Goal: Transaction & Acquisition: Purchase product/service

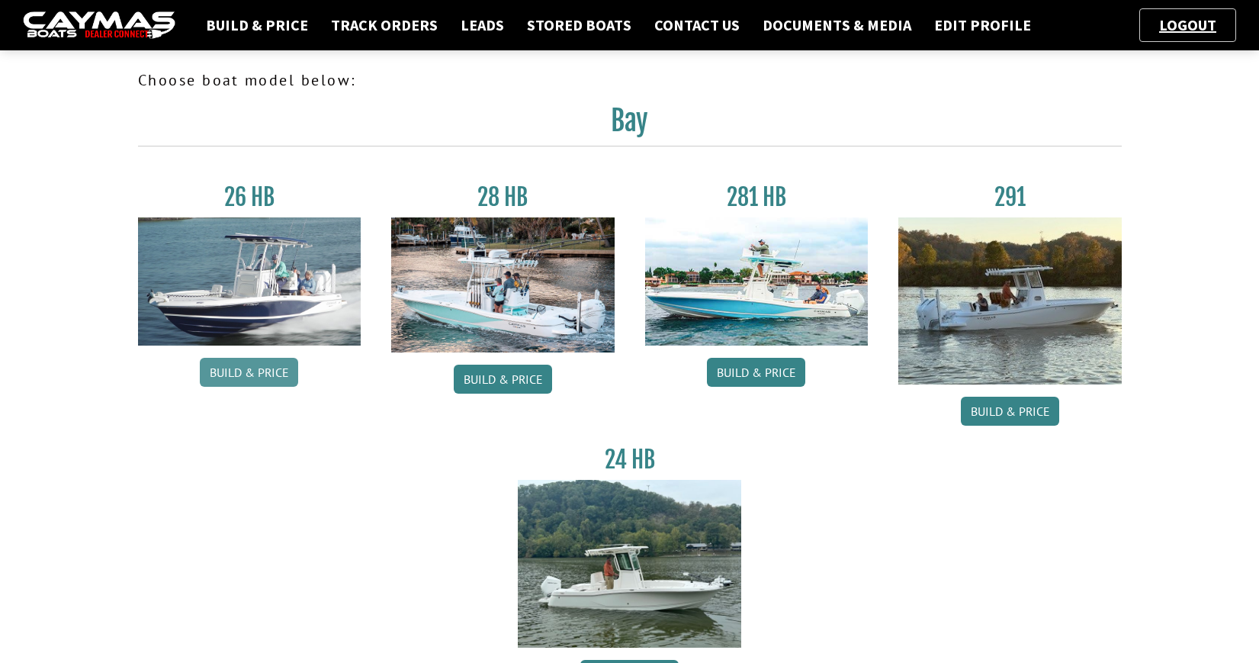
click at [276, 375] on link "Build & Price" at bounding box center [249, 372] width 98 height 29
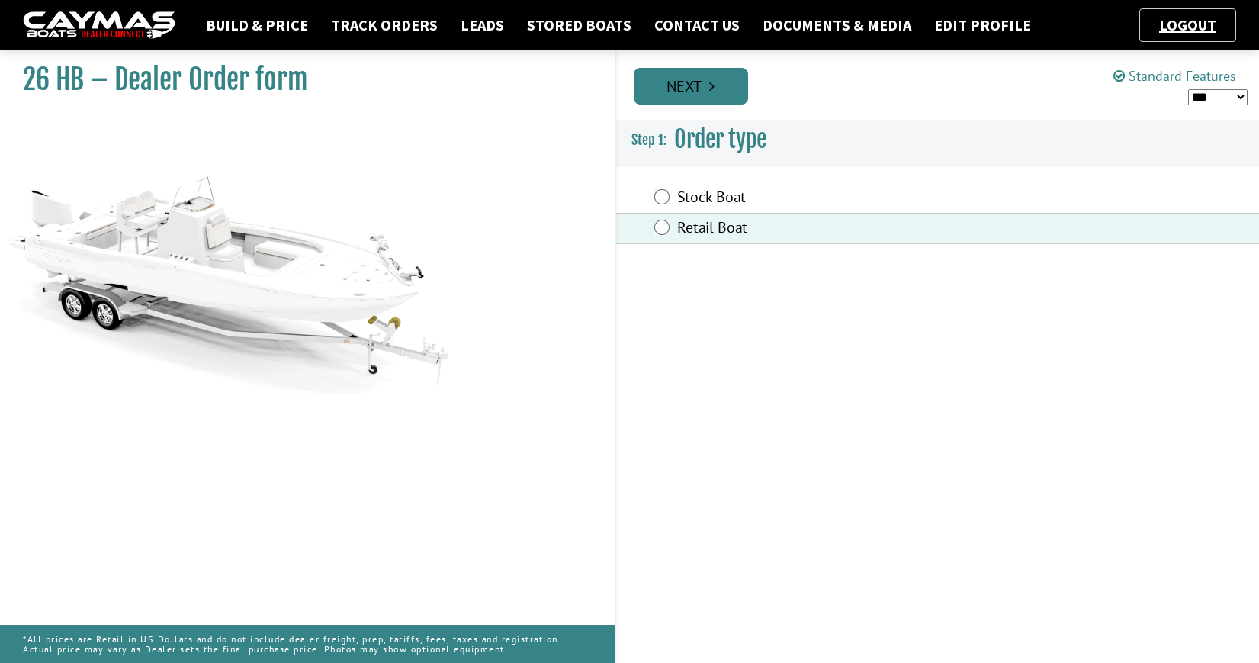
click at [702, 86] on link "Next" at bounding box center [691, 86] width 114 height 37
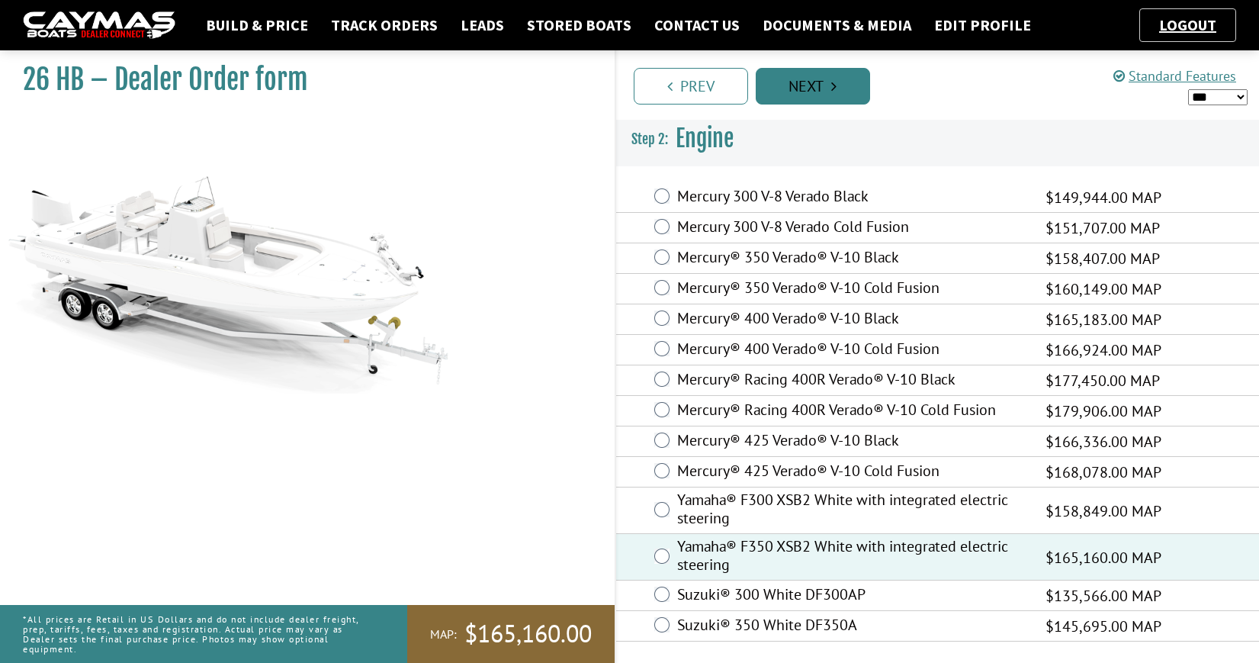
click at [819, 88] on link "Next" at bounding box center [813, 86] width 114 height 37
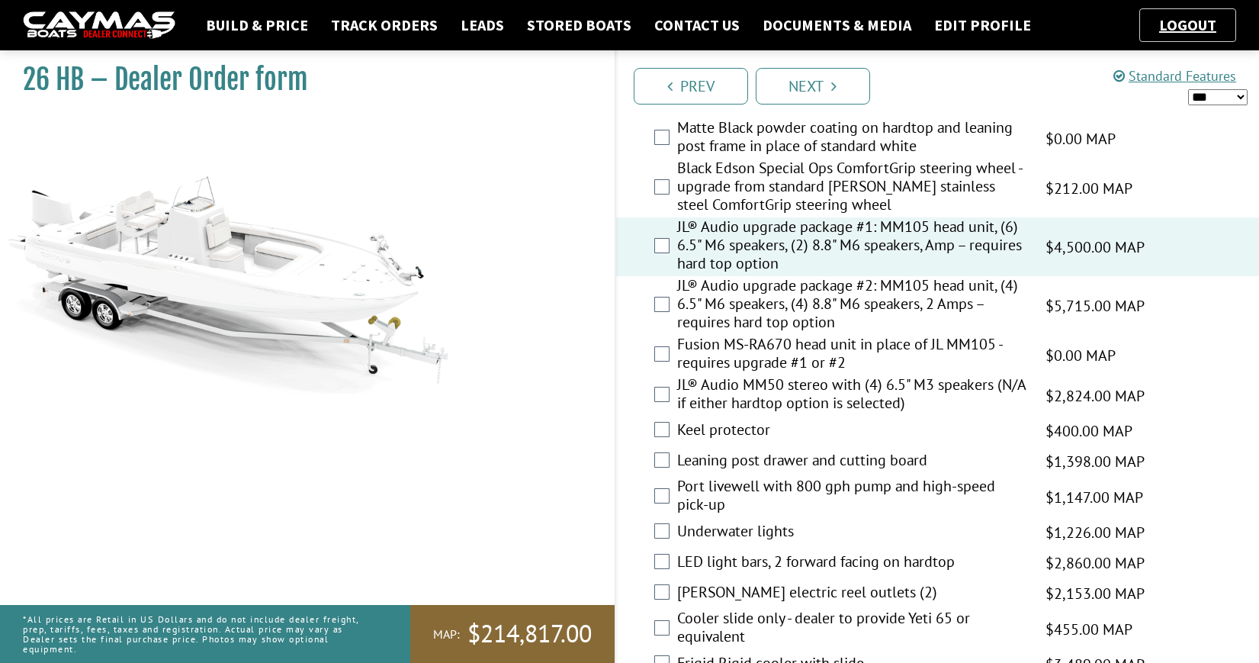
scroll to position [1752, 0]
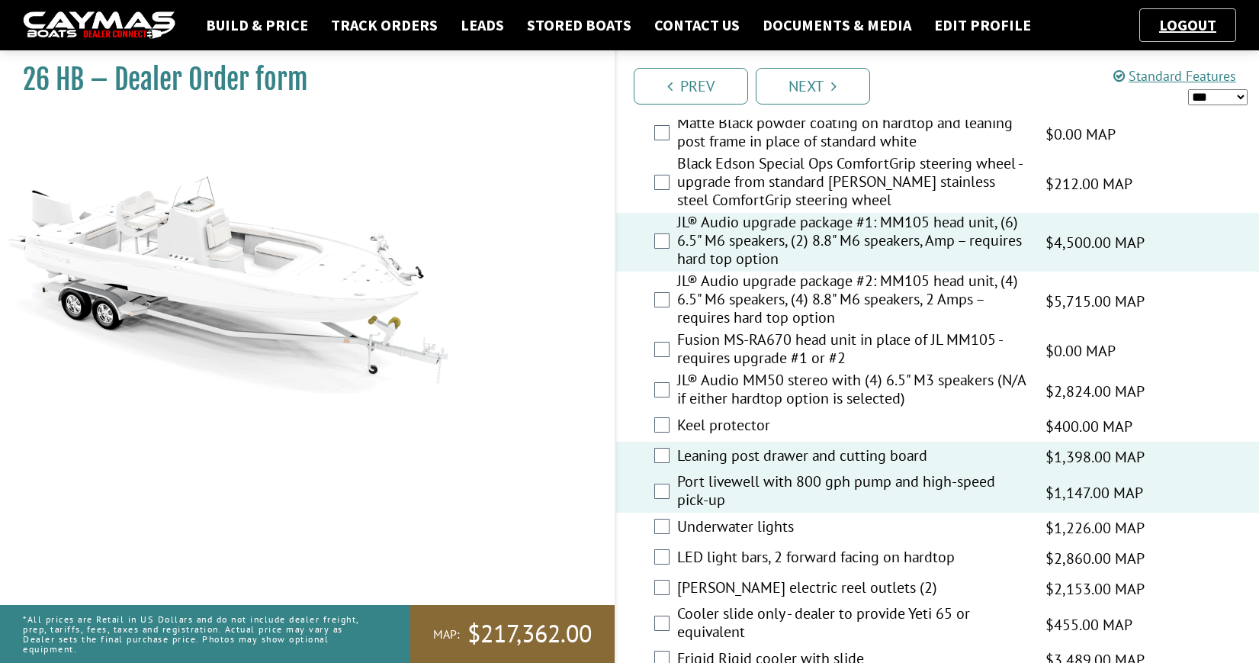
click at [670, 534] on div "Underwater lights $1,226.00 MAP $1,226.00 MSRP $797.00 $1,226.00" at bounding box center [937, 527] width 643 height 30
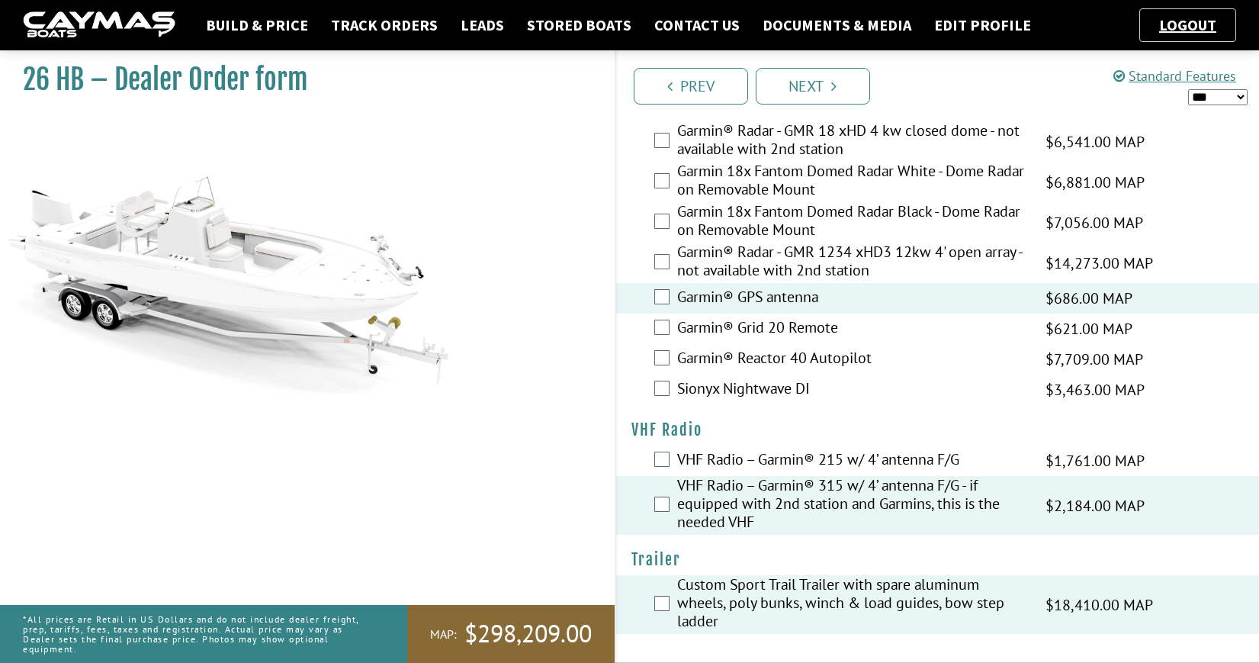
scroll to position [4098, 0]
click at [830, 81] on link "Next" at bounding box center [813, 86] width 114 height 37
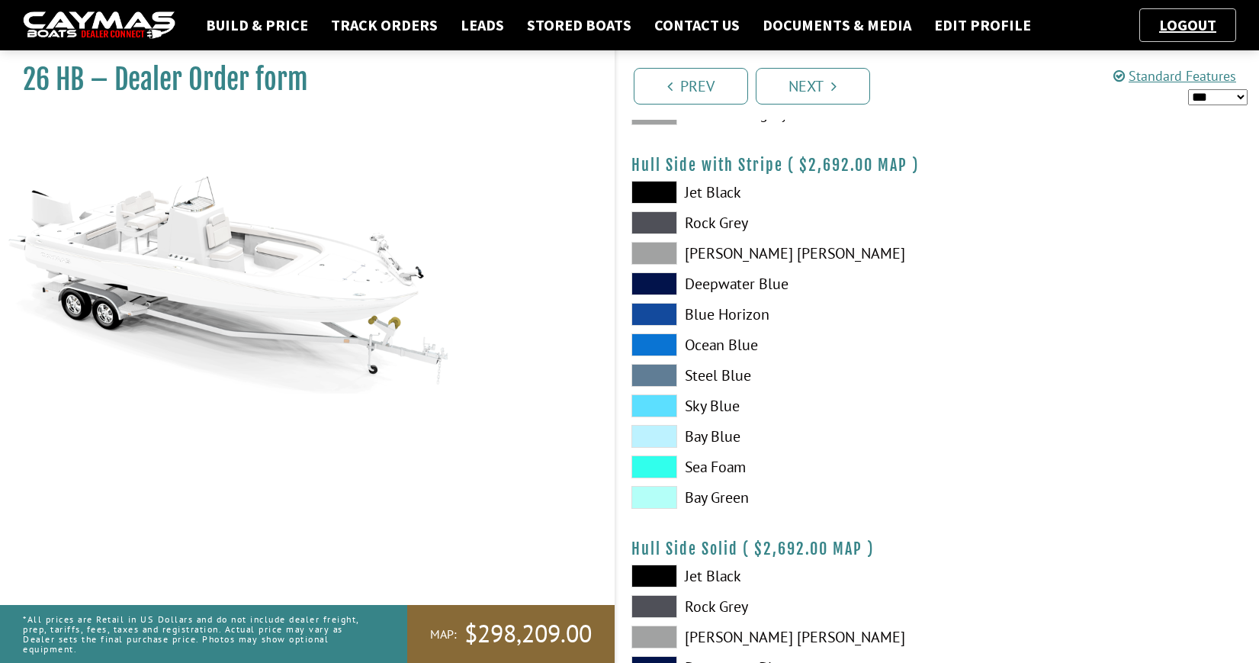
scroll to position [244, 0]
click at [650, 439] on span at bounding box center [654, 435] width 46 height 23
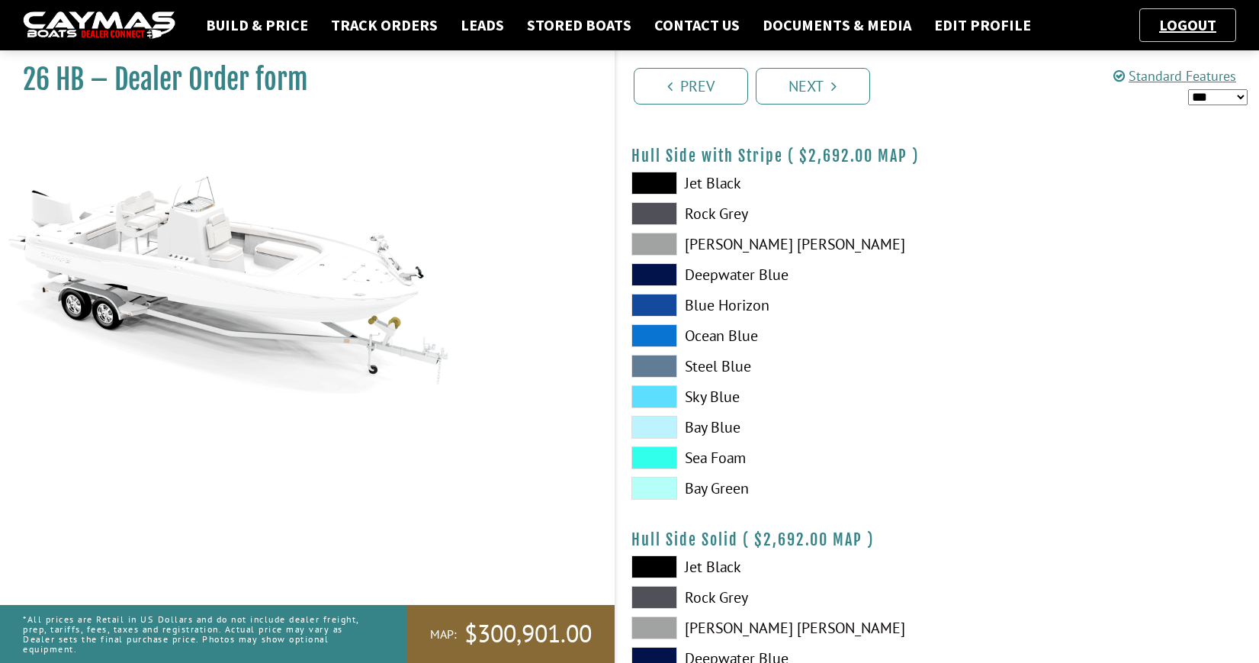
scroll to position [256, 0]
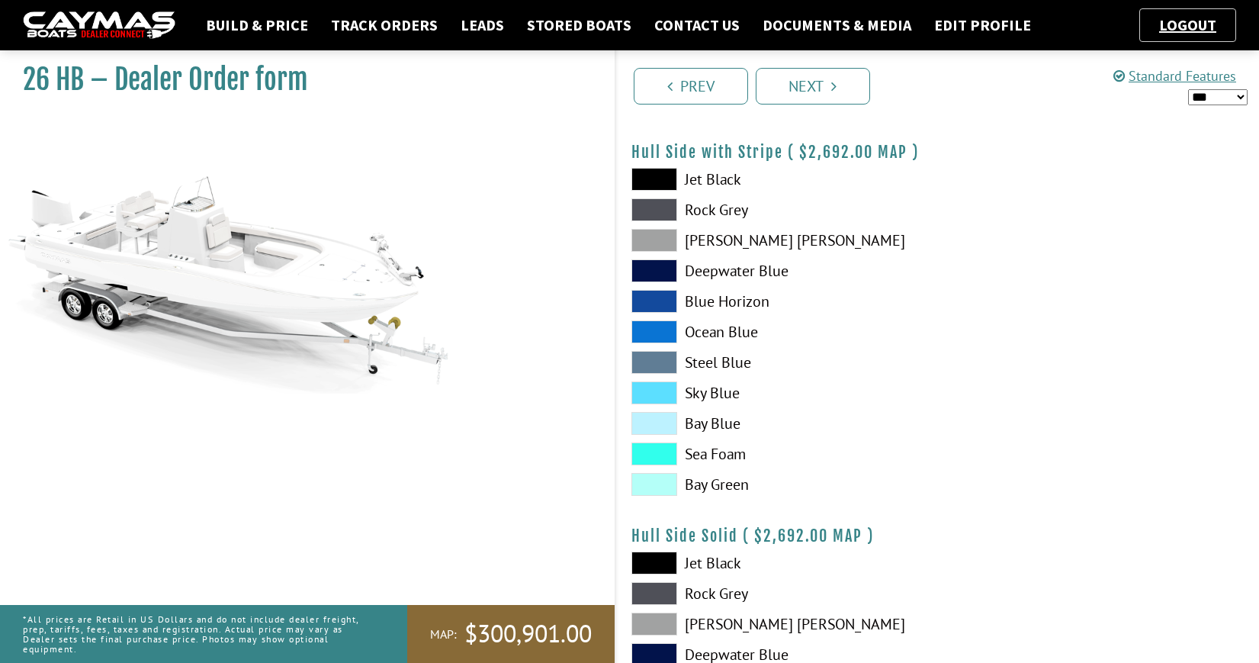
click at [665, 428] on span at bounding box center [654, 423] width 46 height 23
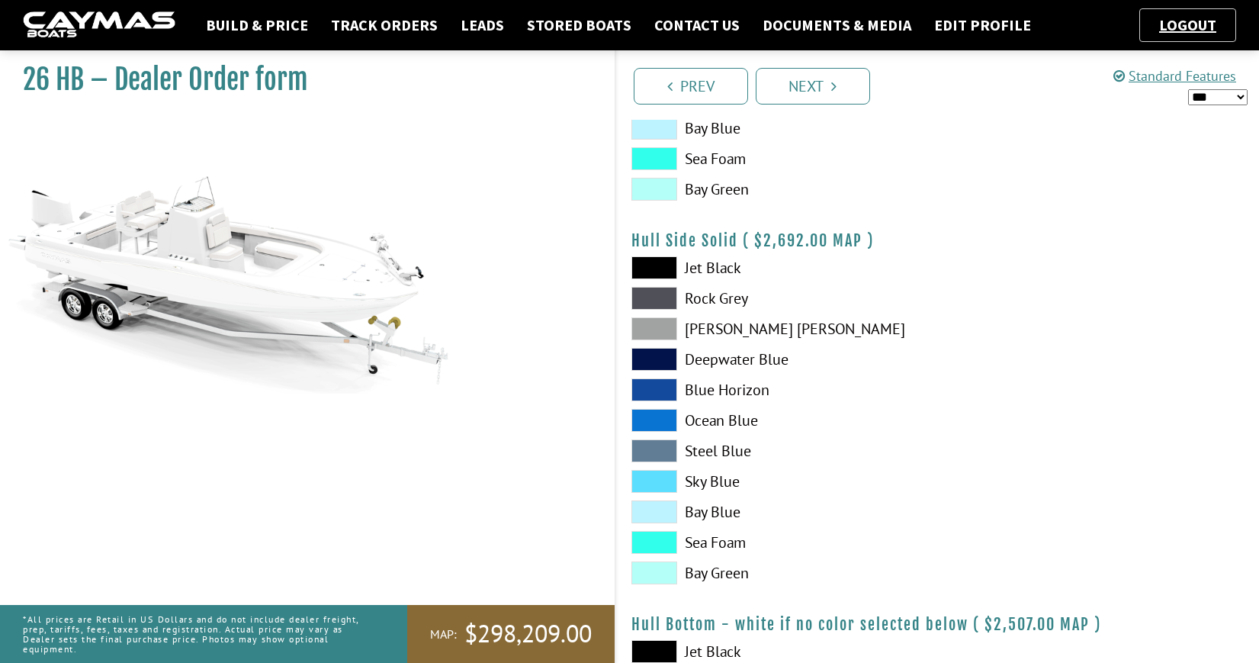
scroll to position [556, 0]
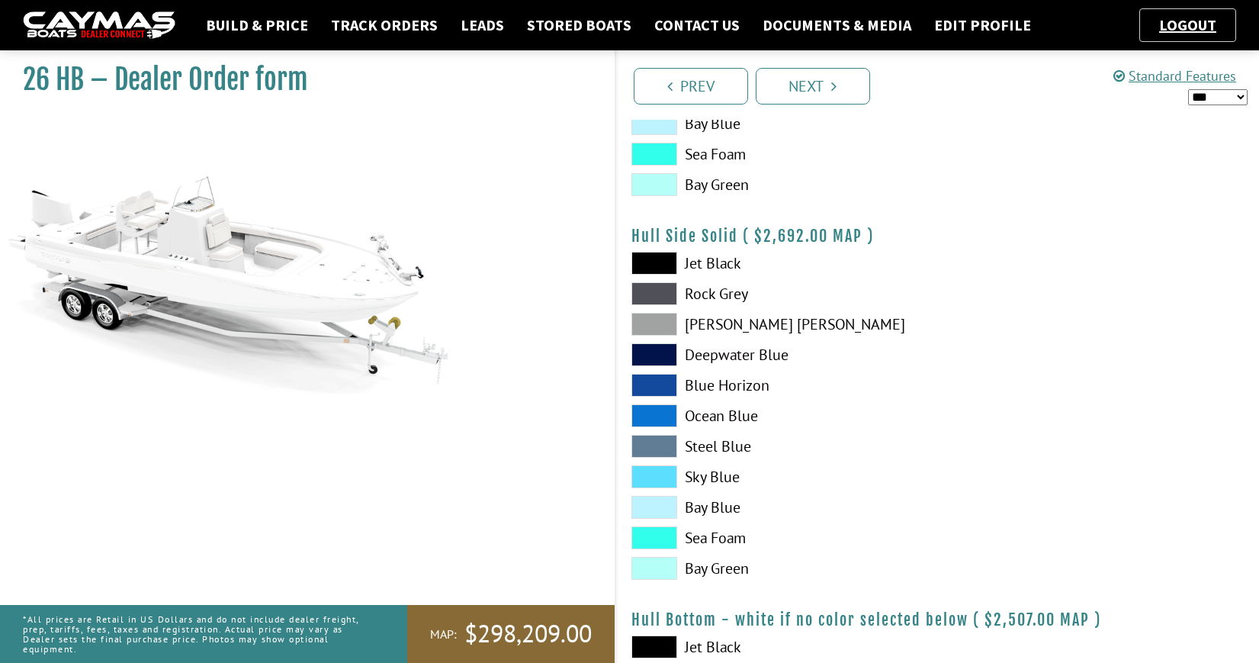
click at [662, 505] on span at bounding box center [654, 507] width 46 height 23
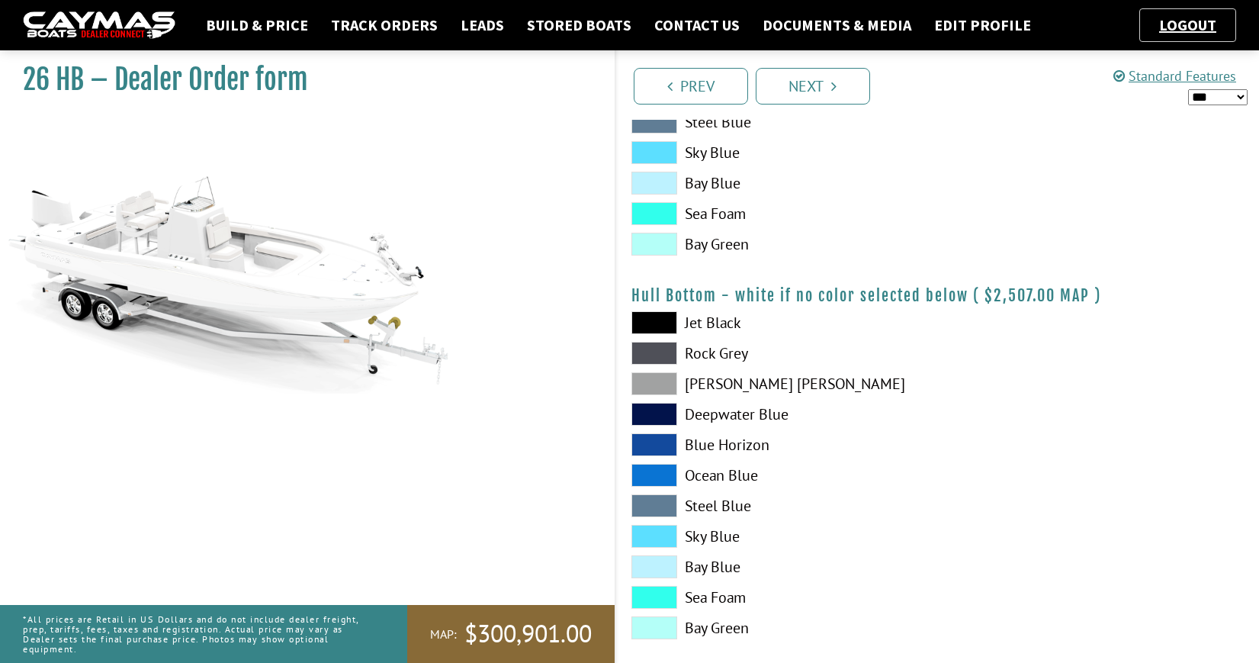
scroll to position [887, 0]
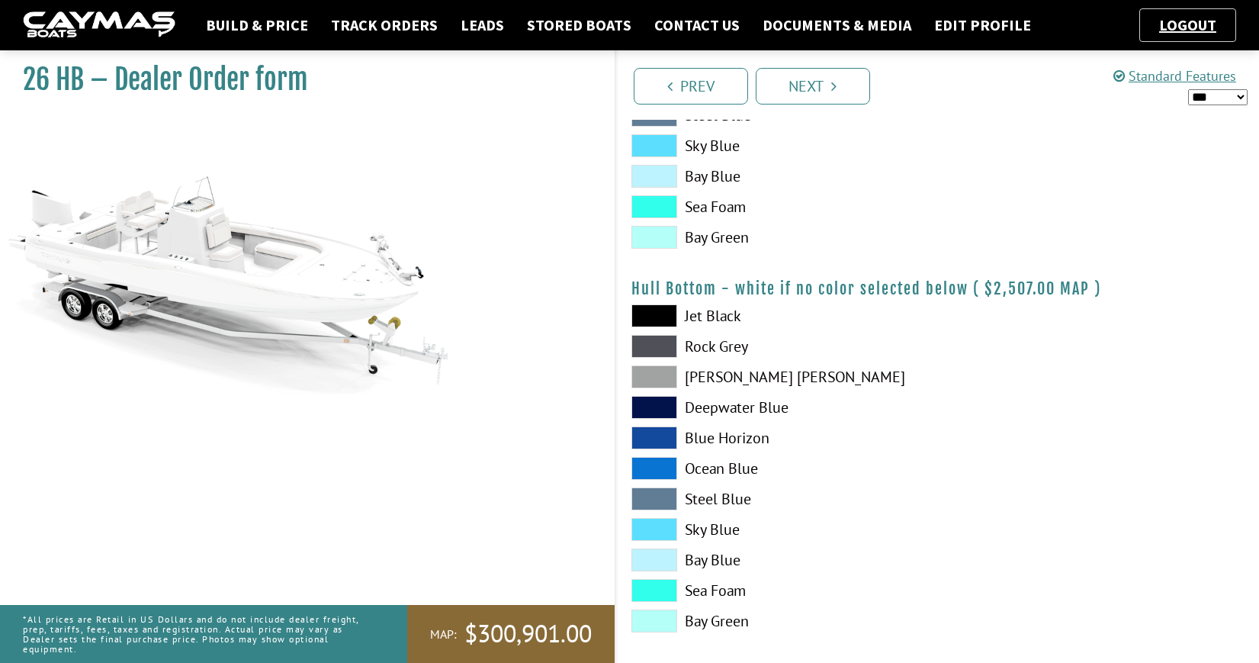
click at [666, 371] on span at bounding box center [654, 376] width 46 height 23
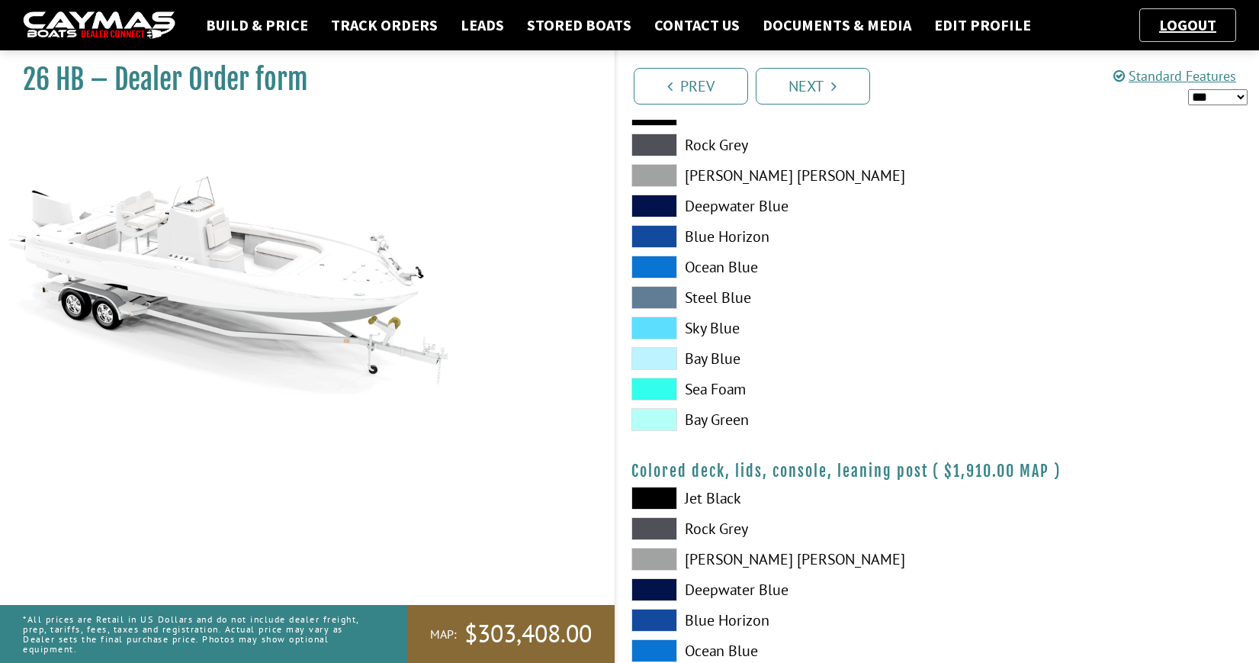
scroll to position [1471, 0]
click at [659, 358] on span at bounding box center [654, 358] width 46 height 23
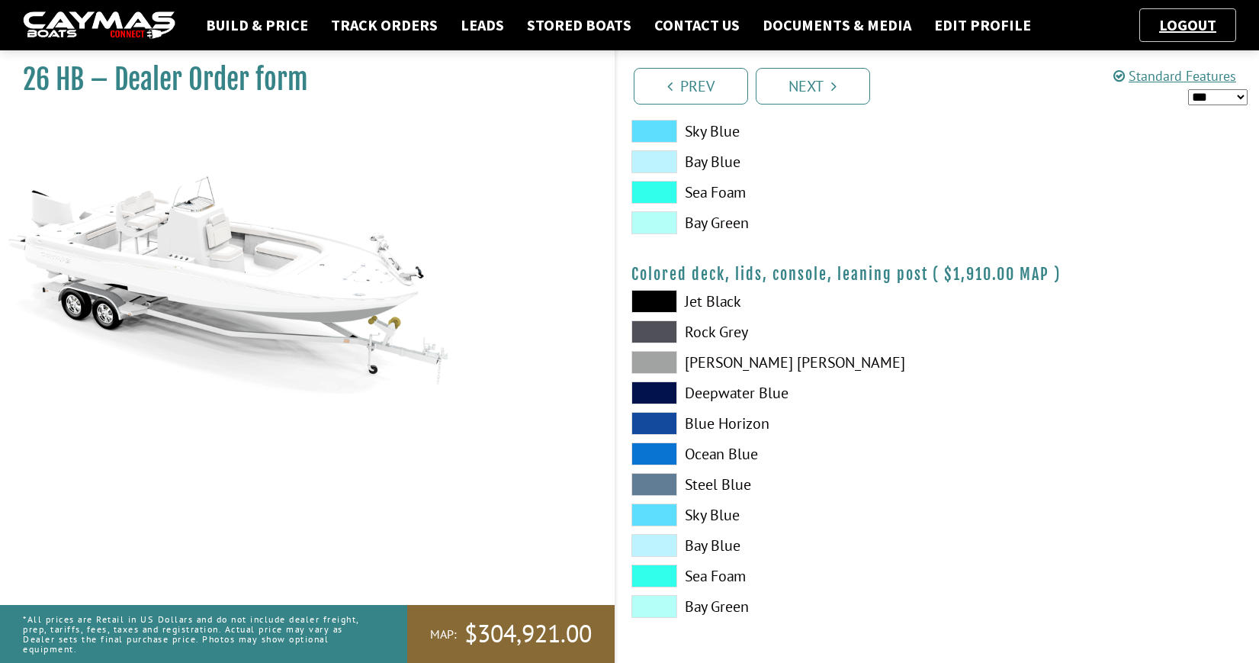
scroll to position [1668, 0]
click at [797, 81] on link "Next" at bounding box center [813, 86] width 114 height 37
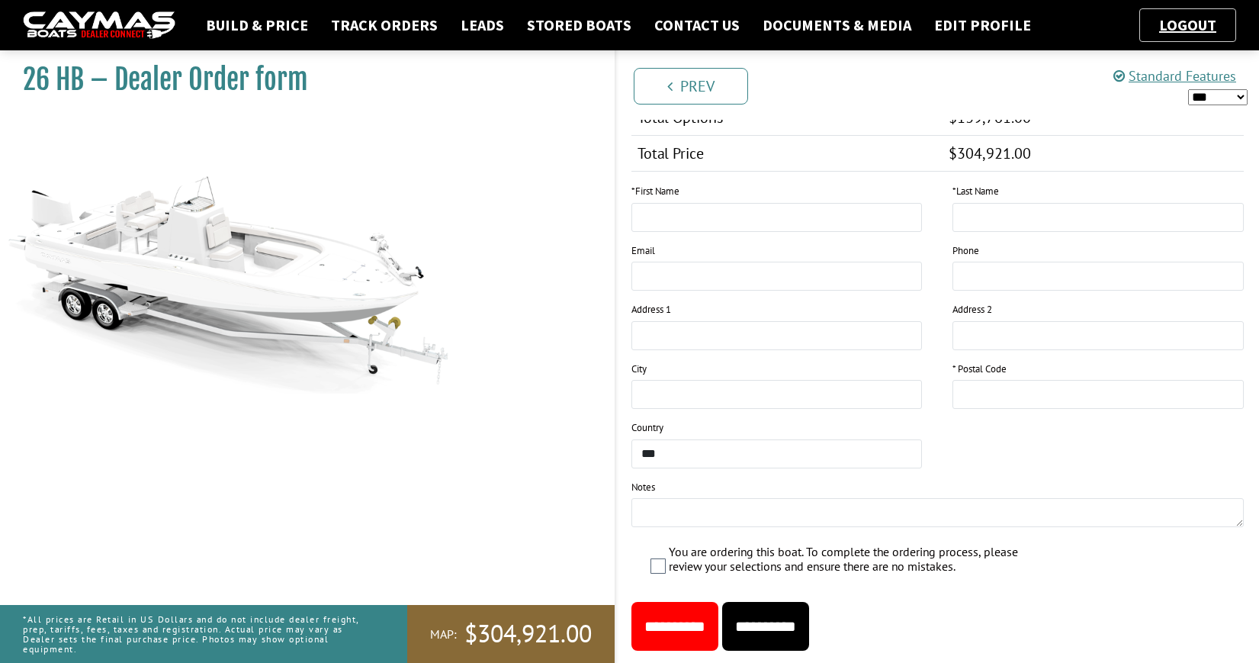
scroll to position [1424, 0]
type input "*"
type input "****"
type input "********"
click at [599, 441] on div "26 HB – Dealer Order form" at bounding box center [300, 374] width 630 height 663
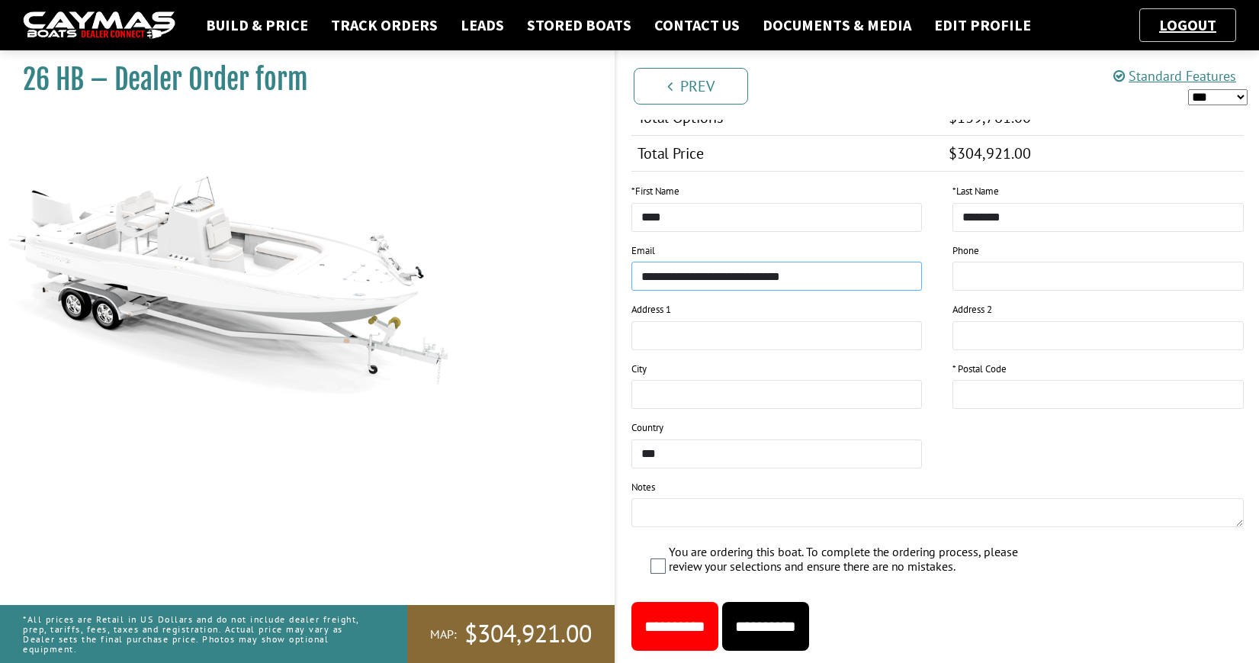
type input "**********"
click at [809, 623] on input "**********" at bounding box center [765, 626] width 87 height 49
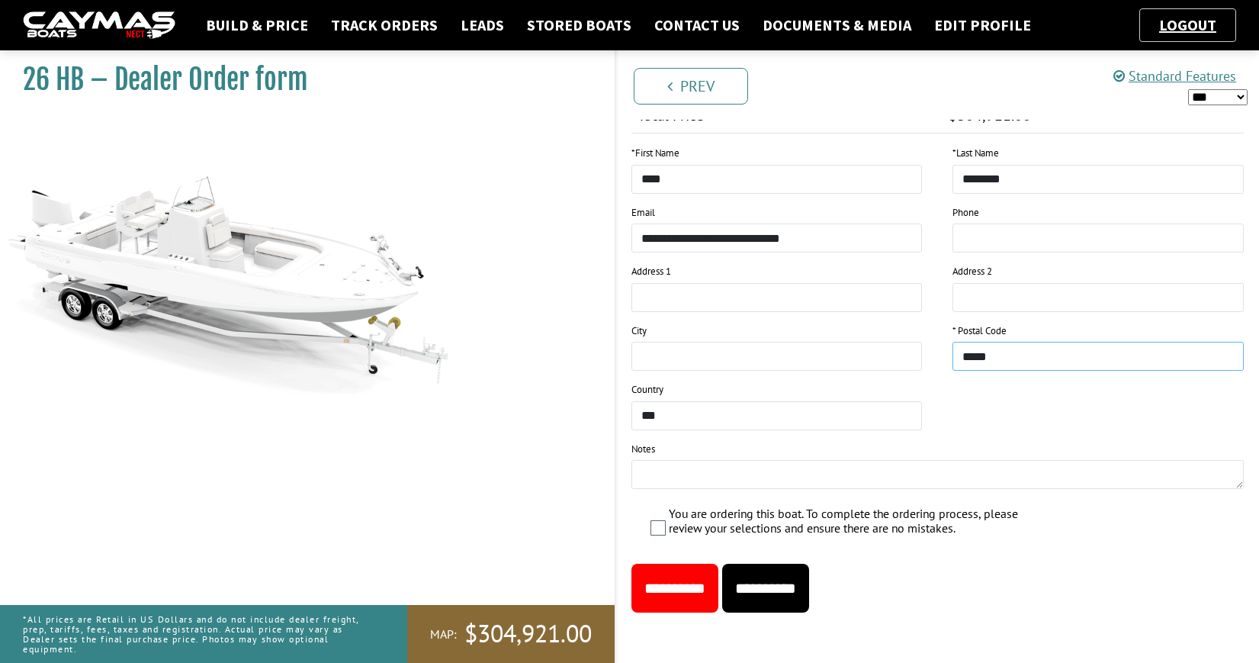
scroll to position [1462, 0]
type input "*****"
click at [807, 590] on input "**********" at bounding box center [765, 588] width 87 height 49
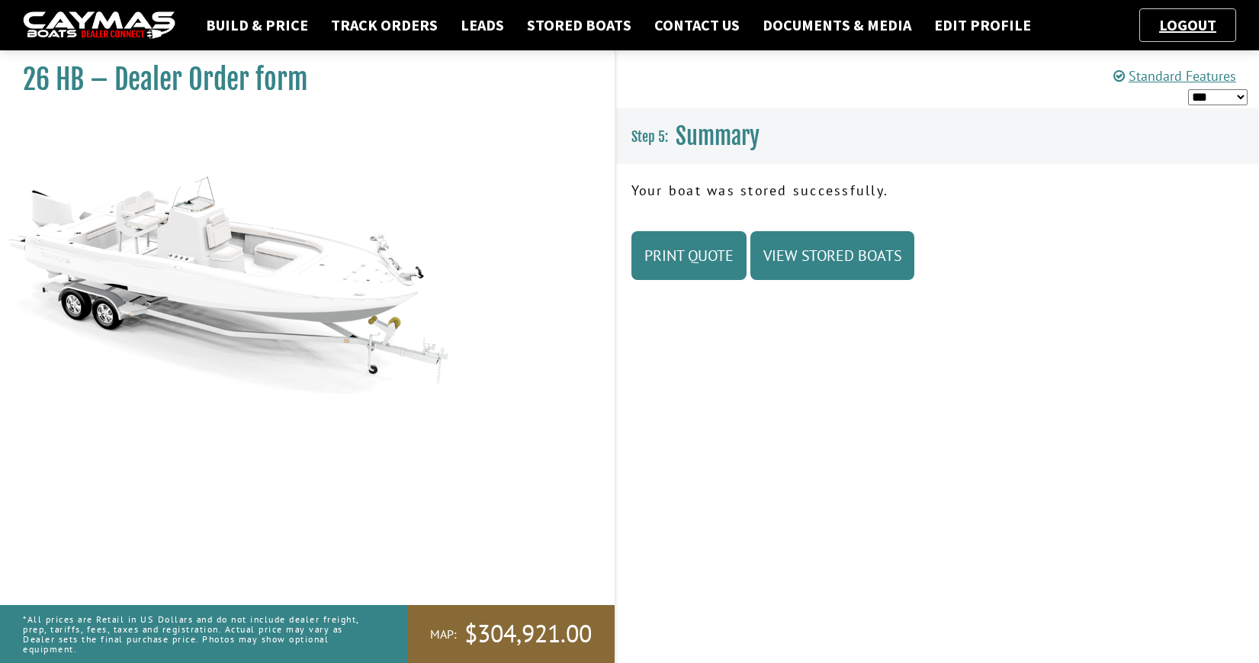
scroll to position [0, 0]
click at [859, 254] on link "View Stored Boats" at bounding box center [832, 255] width 164 height 49
